Goal: Obtain resource: Download file/media

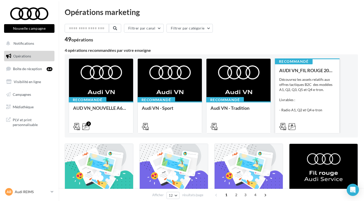
click at [308, 85] on div "Découvrez les assets relatifs aux offres tactiques B2C des modèles A1, Q2, Q3, …" at bounding box center [307, 102] width 56 height 51
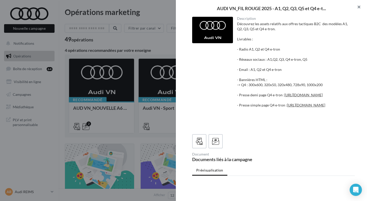
click at [359, 7] on button "button" at bounding box center [356, 7] width 20 height 15
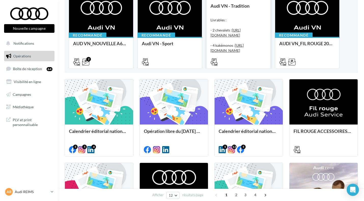
scroll to position [69, 0]
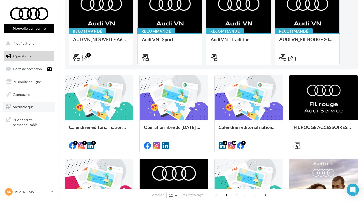
click at [25, 110] on link "Médiathèque" at bounding box center [29, 107] width 52 height 11
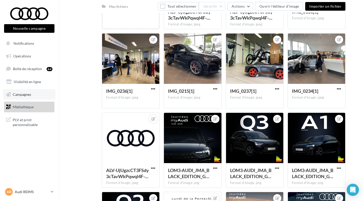
scroll to position [99, 0]
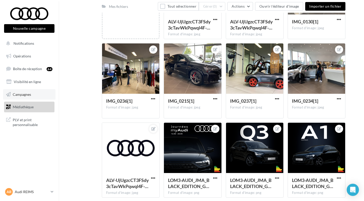
click at [30, 96] on span "Campagnes" at bounding box center [22, 94] width 18 height 4
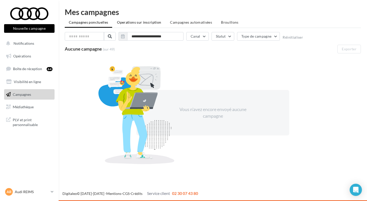
click at [145, 23] on span "Operations sur inscription" at bounding box center [139, 22] width 44 height 4
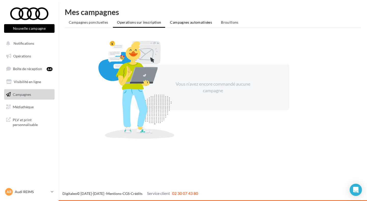
click at [191, 20] on span "Campagnes automatisées" at bounding box center [191, 22] width 42 height 4
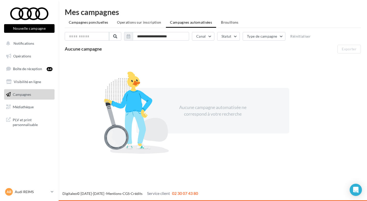
click at [87, 24] on span "Campagnes ponctuelles" at bounding box center [88, 22] width 39 height 4
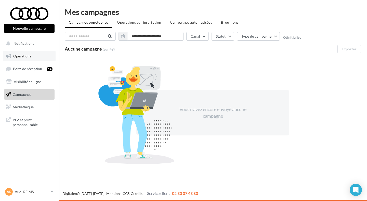
click at [20, 58] on link "Opérations" at bounding box center [29, 56] width 52 height 11
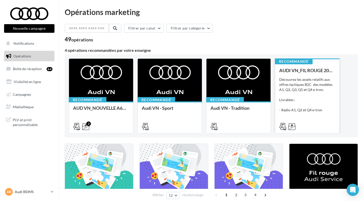
click at [317, 90] on div "Découvrez les assets relatifs aux offres tactiques B2C des modèles A1, Q2, Q3, …" at bounding box center [307, 102] width 56 height 51
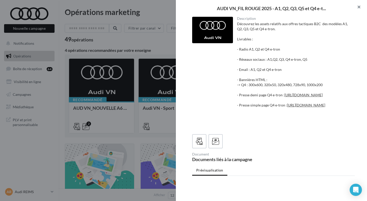
click at [358, 6] on button "button" at bounding box center [356, 7] width 20 height 15
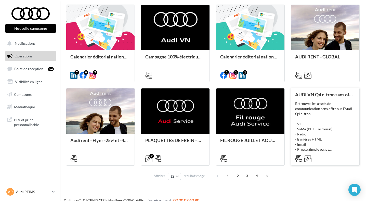
scroll to position [221, 0]
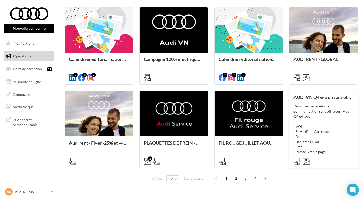
click at [327, 112] on div "Retrouvez les assets de communication sans offre sur l'Audi Q4 e-tron. - VOL - …" at bounding box center [324, 129] width 60 height 51
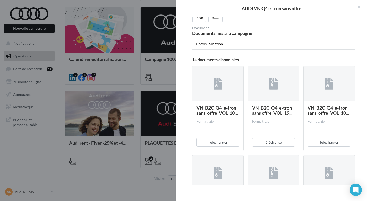
scroll to position [97, 0]
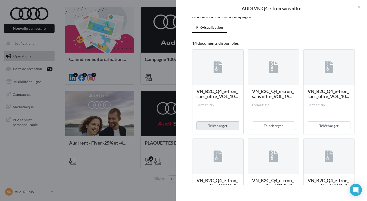
click at [222, 130] on button "Télécharger" at bounding box center [217, 126] width 43 height 9
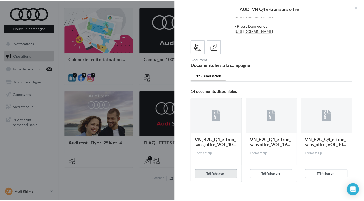
scroll to position [0, 0]
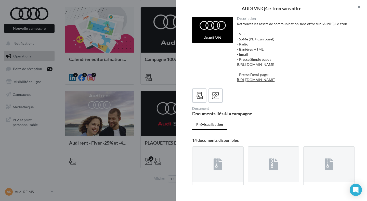
click at [358, 4] on button "button" at bounding box center [356, 7] width 20 height 15
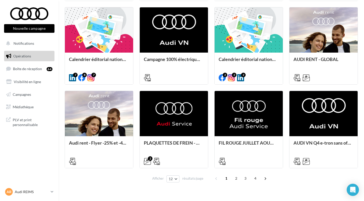
scroll to position [230, 0]
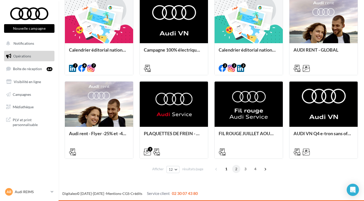
click at [236, 170] on span "2" at bounding box center [236, 169] width 8 height 8
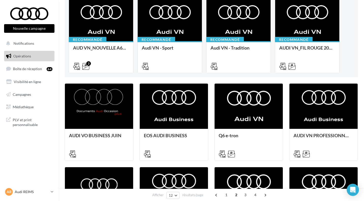
scroll to position [59, 0]
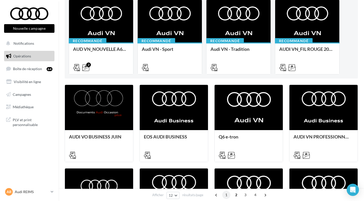
click at [226, 197] on span "1" at bounding box center [226, 195] width 8 height 8
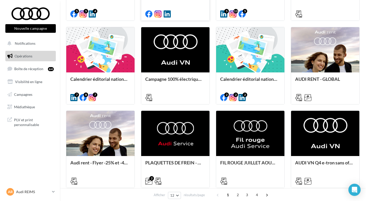
scroll to position [214, 0]
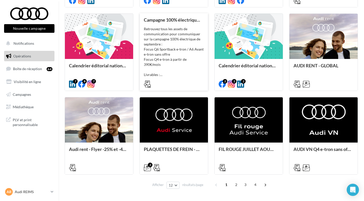
click at [179, 59] on div "Retrouvez tous les assets de communication pour communiquer sur la campagne 100…" at bounding box center [174, 51] width 60 height 51
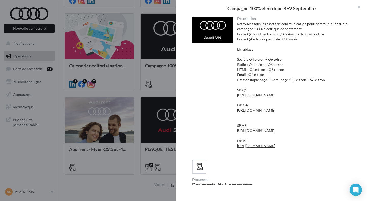
click at [254, 98] on div "Retrouvez tous les assets de communication pour communiquer sur la campagne 100…" at bounding box center [294, 87] width 114 height 132
click at [268, 94] on link "https://audi.get-it-solutions.com/accueil/11076-.html?adtoken=f662818b11402c7d2…" at bounding box center [256, 95] width 38 height 4
